Goal: Transaction & Acquisition: Purchase product/service

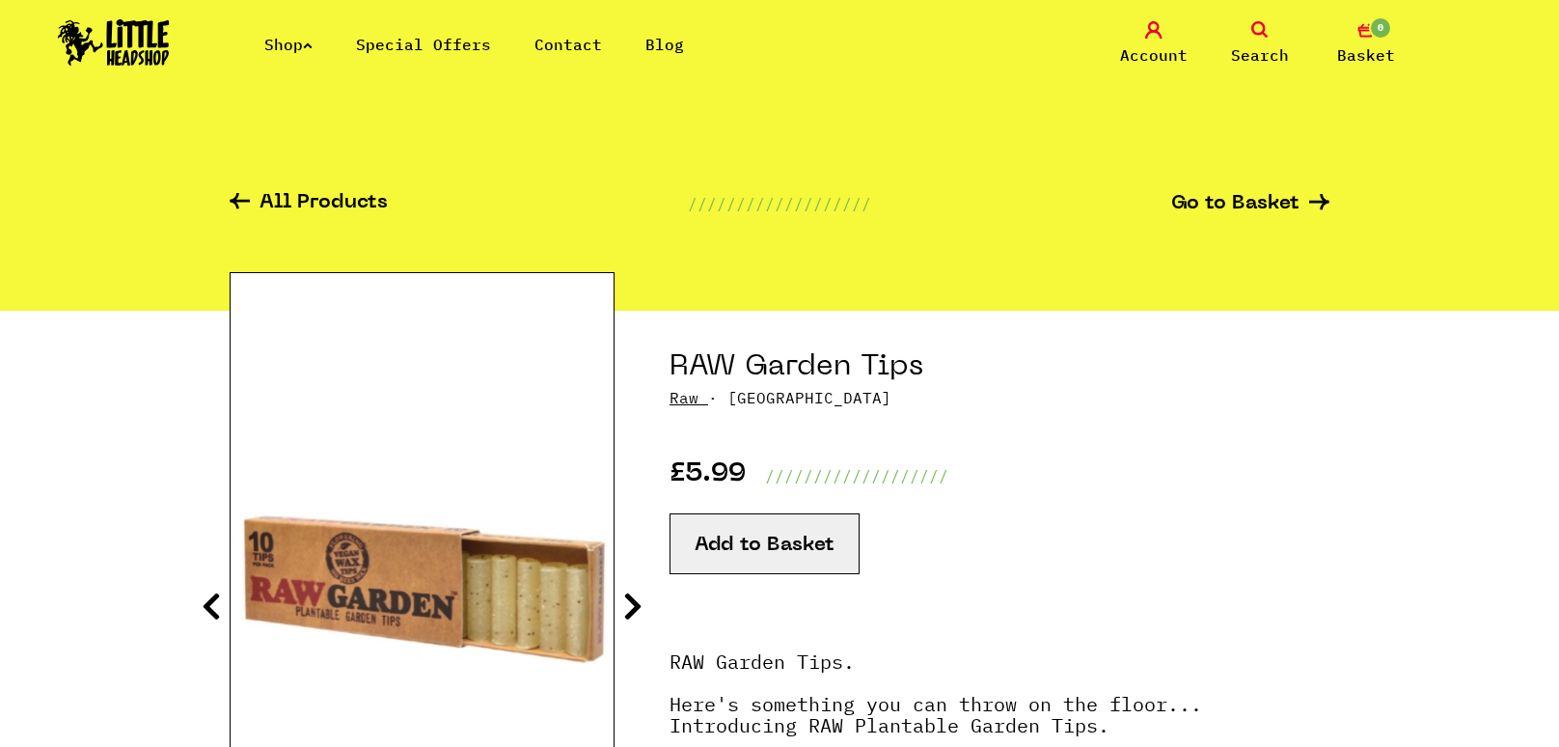
click at [397, 46] on link "Special Offers" at bounding box center [423, 44] width 135 height 19
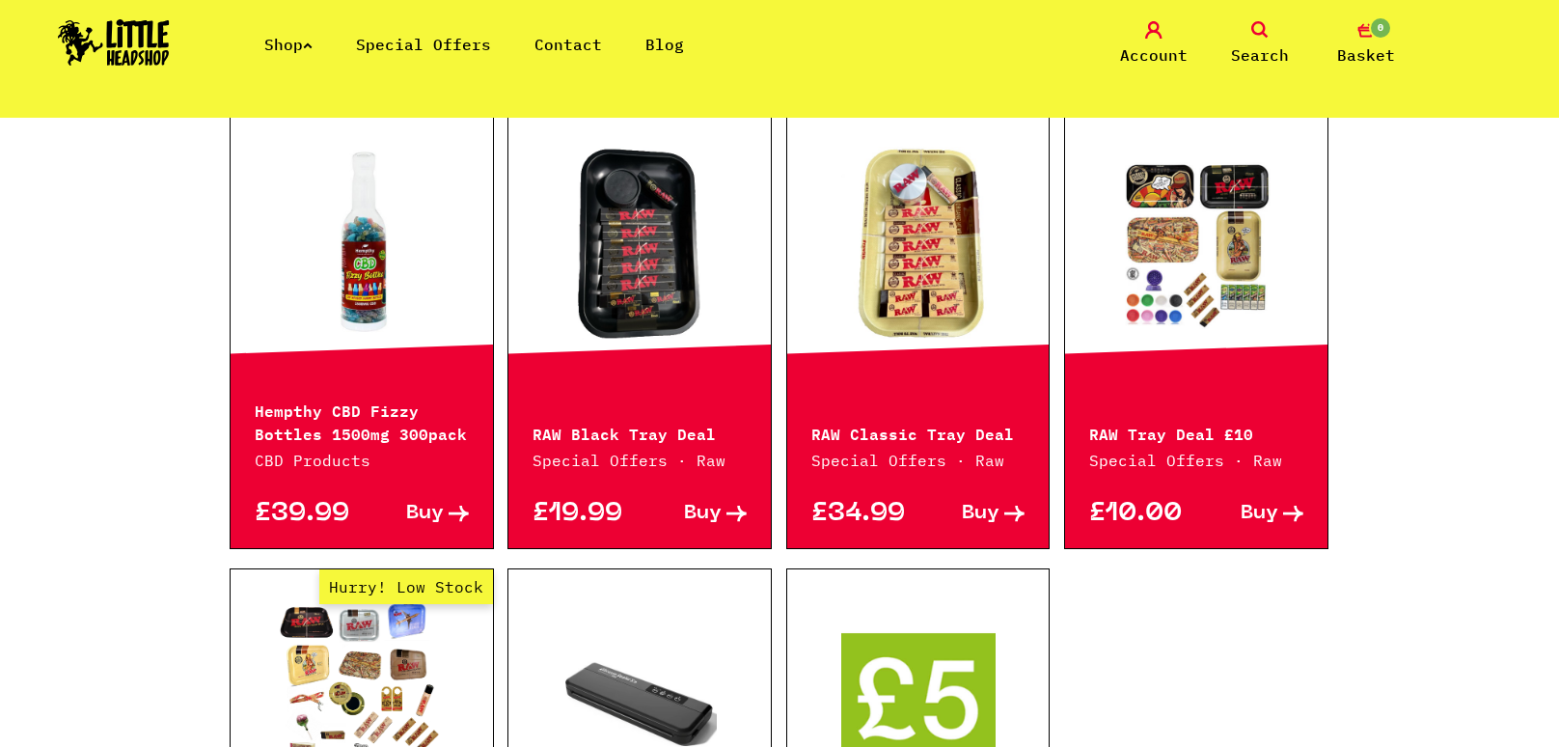
scroll to position [837, 0]
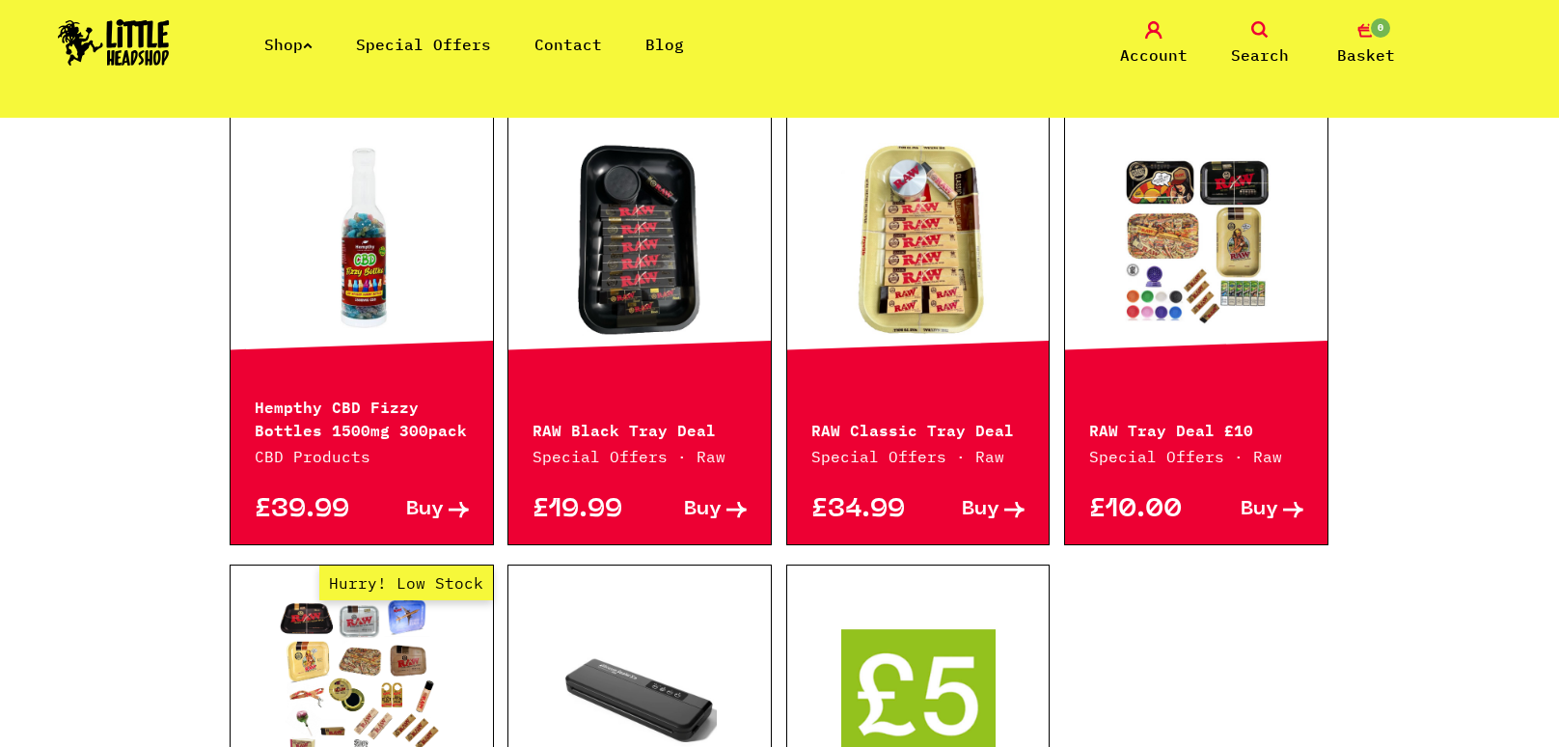
click at [1174, 328] on link at bounding box center [1196, 239] width 262 height 193
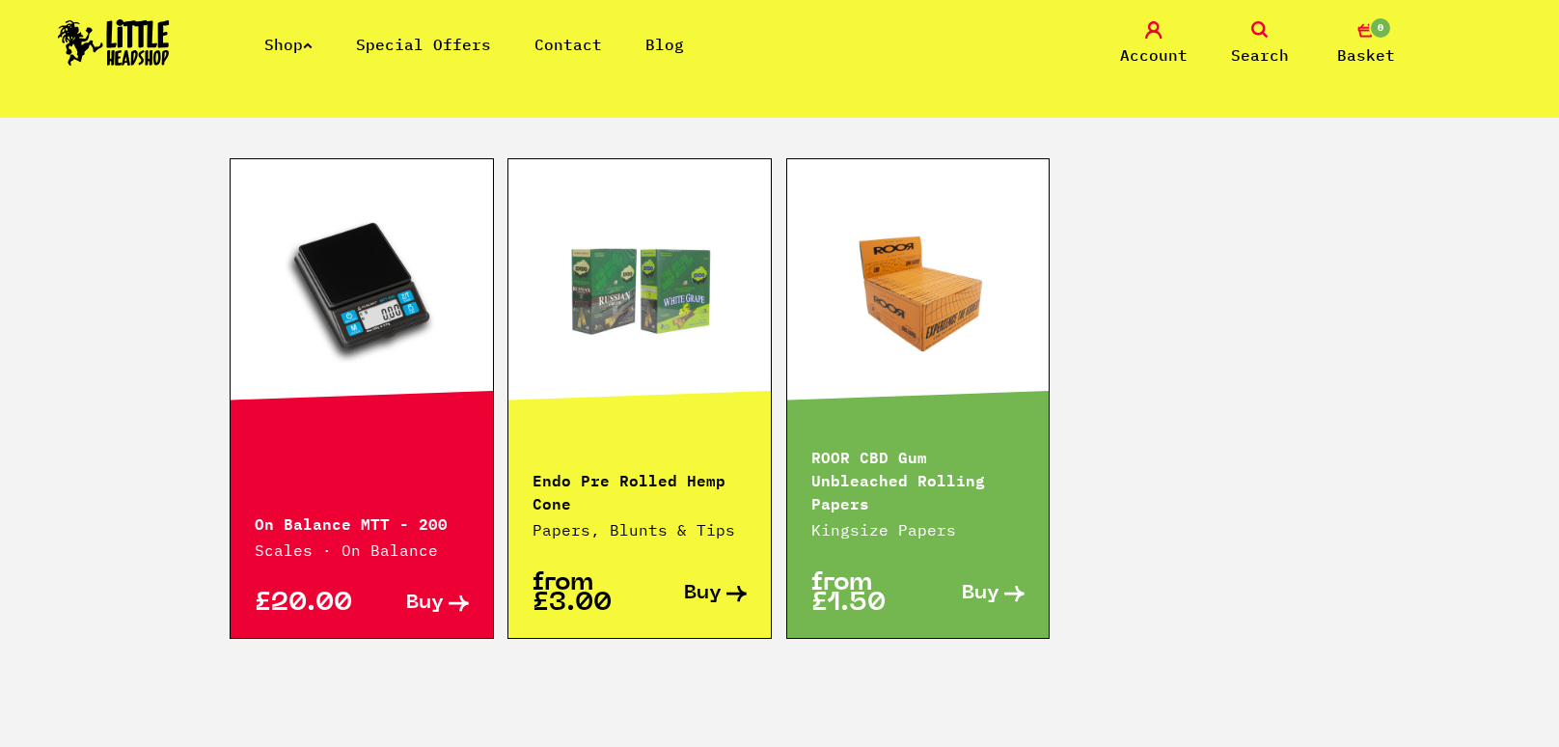
scroll to position [1068, 0]
